Goal: Information Seeking & Learning: Check status

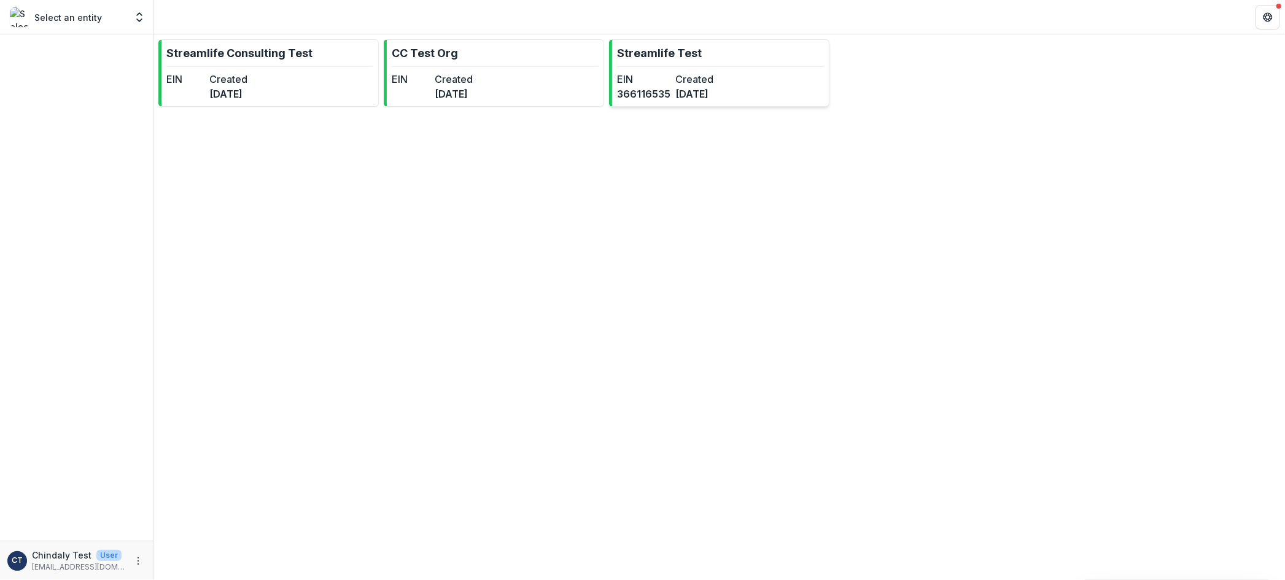
click at [689, 80] on dt "Created" at bounding box center [701, 79] width 53 height 15
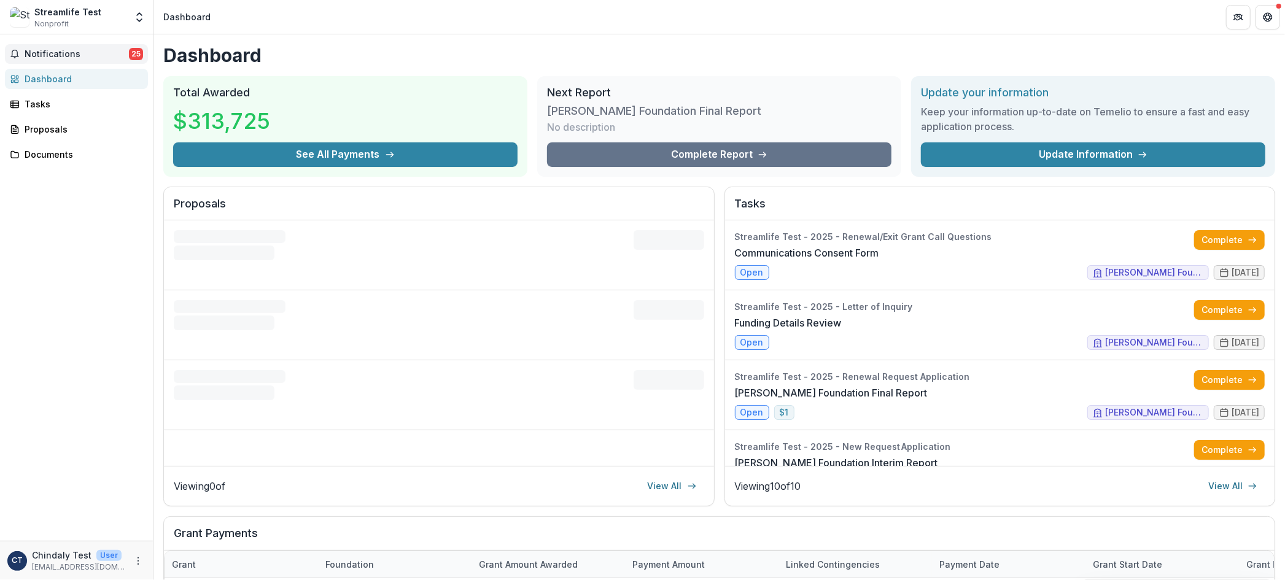
click at [105, 52] on span "Notifications" at bounding box center [77, 54] width 104 height 10
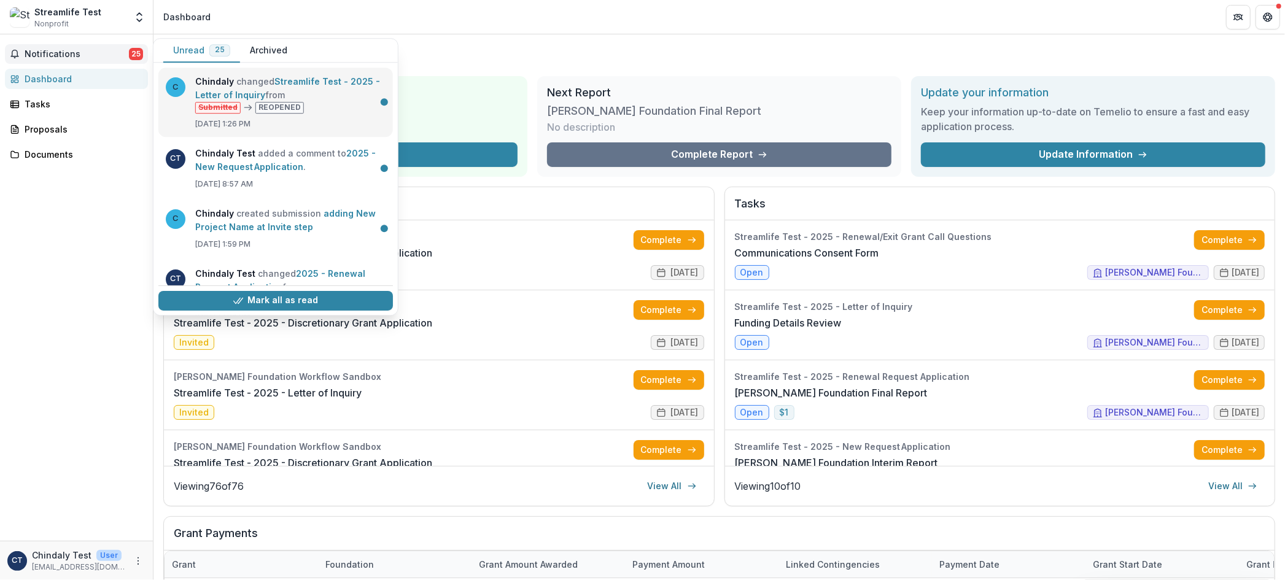
click at [241, 76] on link "Streamlife Test - 2025 - Letter of Inquiry" at bounding box center [287, 88] width 185 height 24
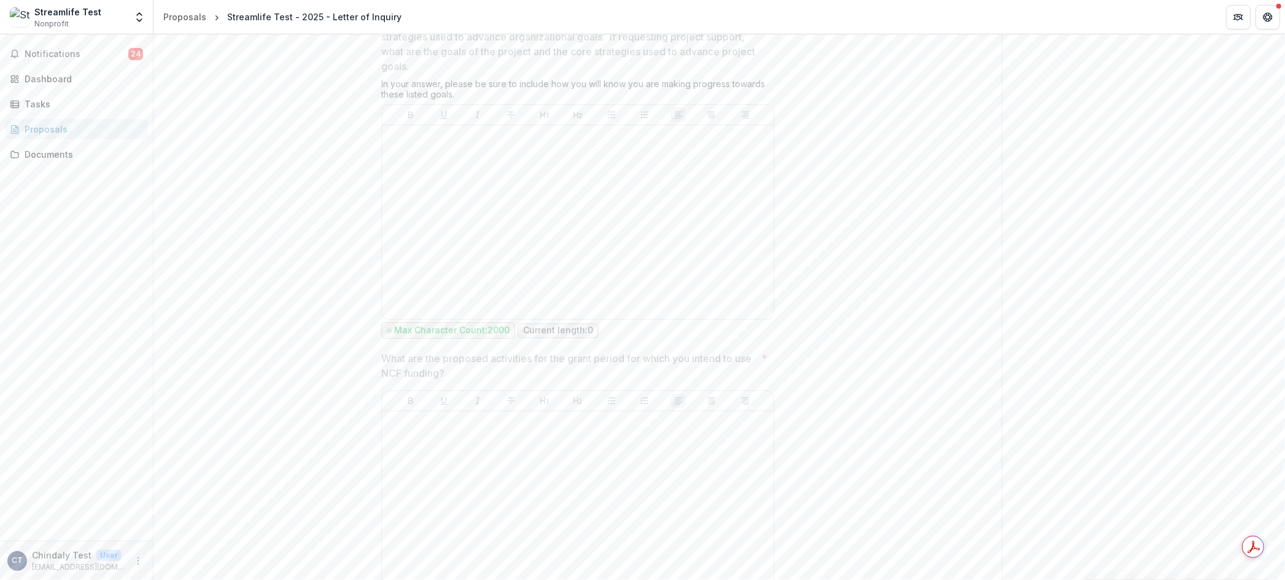
scroll to position [3666, 0]
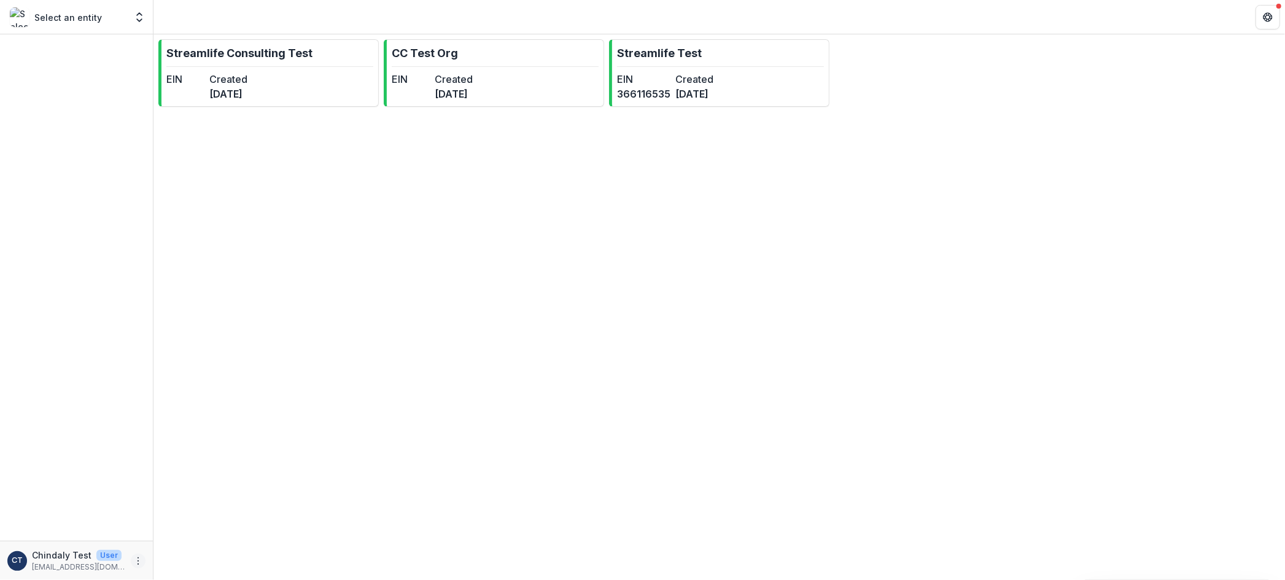
click at [133, 561] on icon "More" at bounding box center [138, 561] width 10 height 10
click at [169, 555] on icon "button" at bounding box center [165, 555] width 10 height 10
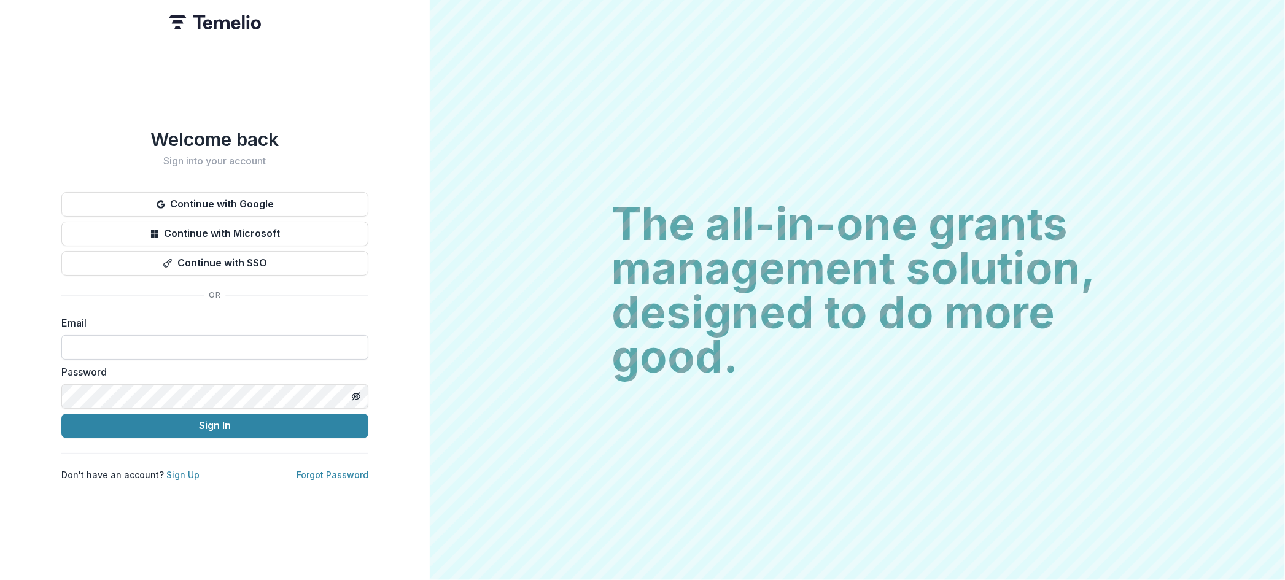
click at [157, 343] on input at bounding box center [214, 347] width 307 height 25
type input "**********"
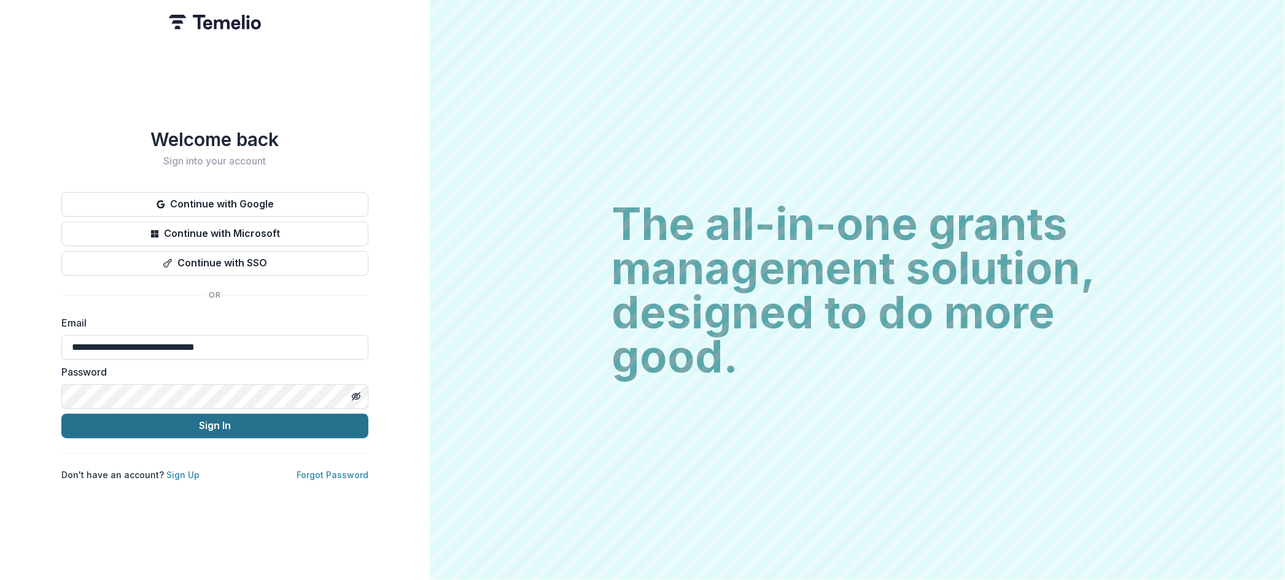
click at [289, 428] on button "Sign In" at bounding box center [214, 426] width 307 height 25
